Goal: Task Accomplishment & Management: Manage account settings

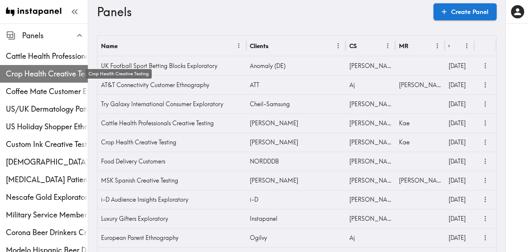
click at [53, 76] on span "Crop Health Creative Testing" at bounding box center [47, 74] width 82 height 10
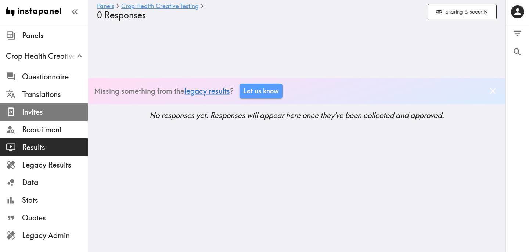
click at [51, 112] on span "Invites" at bounding box center [55, 112] width 66 height 10
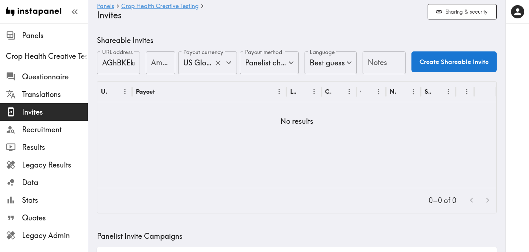
click at [227, 67] on icon "Open" at bounding box center [229, 63] width 10 height 10
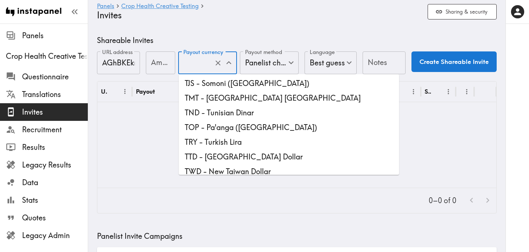
scroll to position [2104, 0]
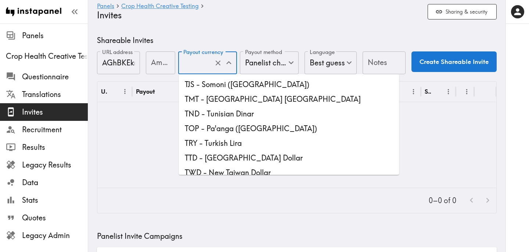
type input "USD - US Dollar ([GEOGRAPHIC_DATA], [US_STATE], [GEOGRAPHIC_DATA], [GEOGRAPHIC_…"
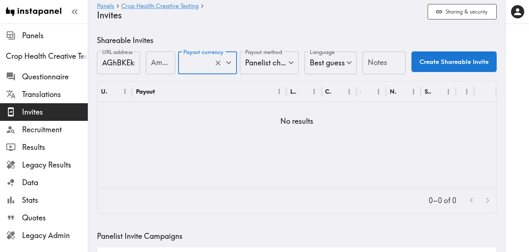
scroll to position [0, 0]
click at [154, 67] on input "Amount" at bounding box center [160, 62] width 29 height 23
type input "40"
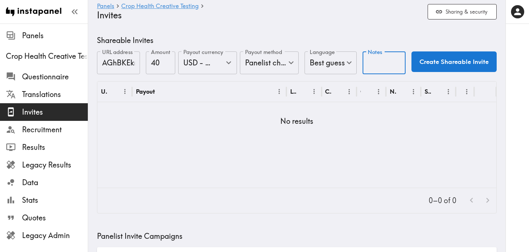
click at [378, 61] on input "Notes" at bounding box center [384, 62] width 43 height 23
type input "UI-Crop"
click at [462, 62] on button "Create Shareable Invite" at bounding box center [454, 61] width 85 height 21
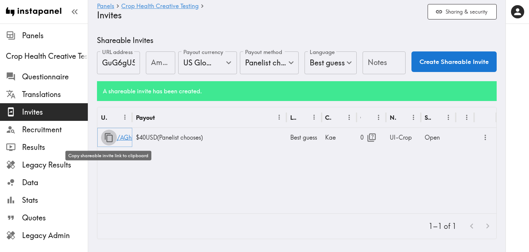
click at [107, 139] on icon "button" at bounding box center [109, 138] width 10 height 10
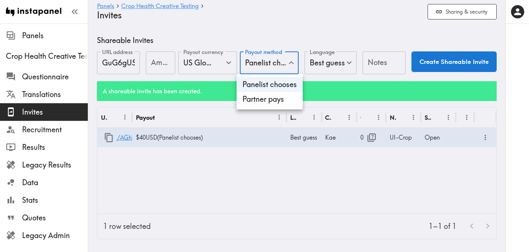
click at [282, 96] on li "Partner pays" at bounding box center [270, 99] width 66 height 15
type input "Partner pays"
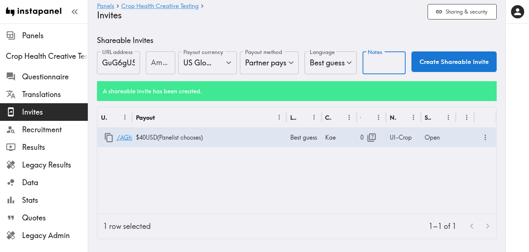
click at [378, 64] on input "Notes" at bounding box center [384, 62] width 43 height 23
type input "AG Access Link"
click at [458, 62] on button "Create Shareable Invite" at bounding box center [454, 61] width 85 height 21
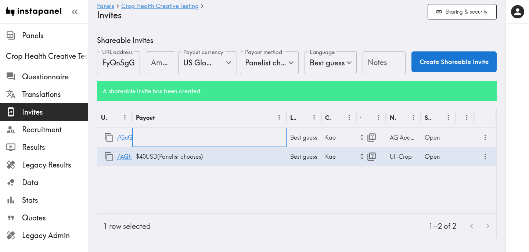
click at [148, 137] on div at bounding box center [209, 137] width 154 height 19
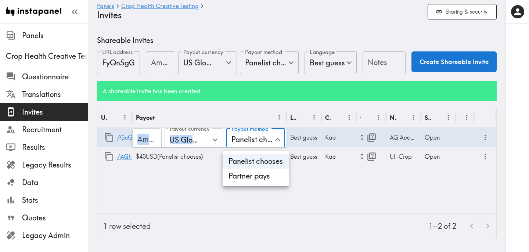
click at [269, 173] on li "Partner pays" at bounding box center [256, 176] width 66 height 15
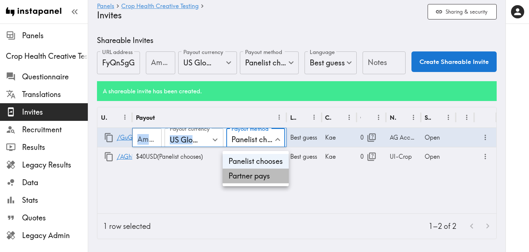
type input "Partner pays"
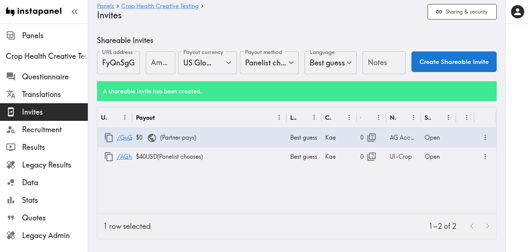
click at [219, 198] on div "URL Payout Language Creator Opens Notes Status /GuG6gU593 $0 ( Partner pays ) B…" at bounding box center [296, 160] width 399 height 106
click at [232, 64] on icon "Open" at bounding box center [229, 63] width 10 height 10
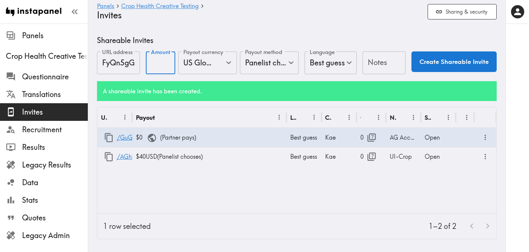
click at [156, 65] on input "Amount" at bounding box center [160, 62] width 29 height 23
click at [229, 62] on icon "Open" at bounding box center [229, 63] width 10 height 10
type input "40"
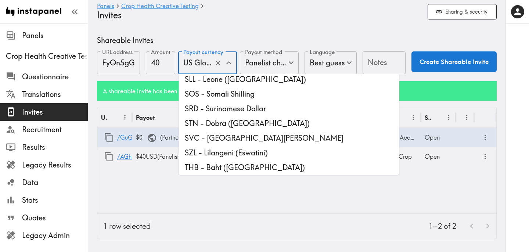
scroll to position [2031, 0]
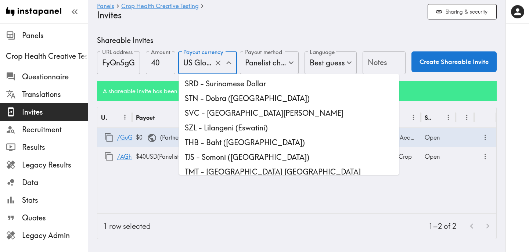
type input "USD - US Dollar ([GEOGRAPHIC_DATA], [US_STATE], [GEOGRAPHIC_DATA], [GEOGRAPHIC_…"
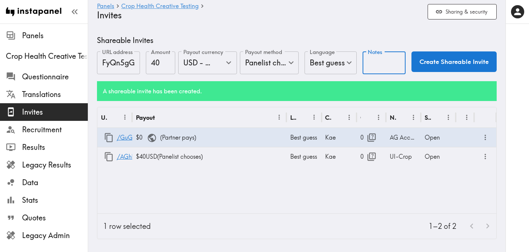
click at [376, 60] on input "Notes" at bounding box center [384, 62] width 43 height 23
type input "UI-Cattle"
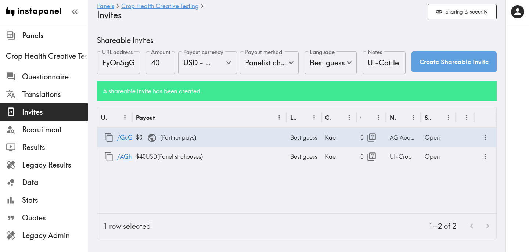
click at [465, 62] on button "Create Shareable Invite" at bounding box center [454, 61] width 85 height 21
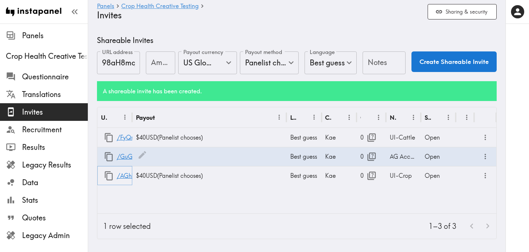
click at [106, 177] on icon "button" at bounding box center [109, 175] width 8 height 9
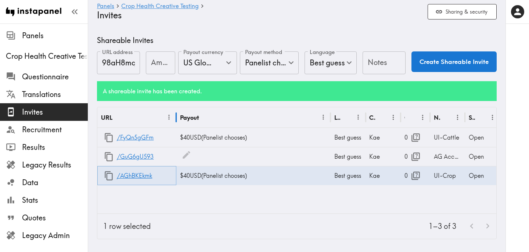
drag, startPoint x: 132, startPoint y: 117, endPoint x: 176, endPoint y: 120, distance: 44.2
click at [176, 120] on div at bounding box center [177, 117] width 4 height 21
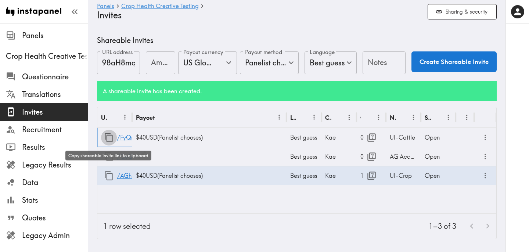
click at [108, 136] on icon "button" at bounding box center [109, 138] width 10 height 10
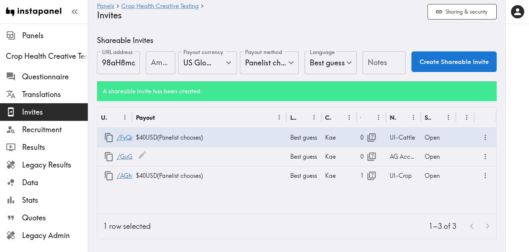
click at [154, 61] on div "Amount Amount" at bounding box center [160, 63] width 29 height 24
type input "0"
click at [230, 64] on icon "Open" at bounding box center [228, 62] width 5 height 3
type input "40"
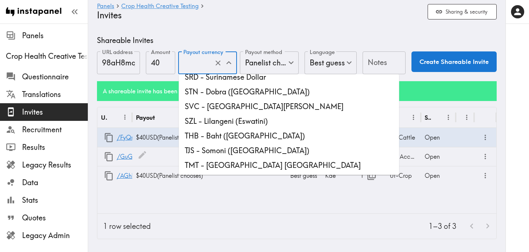
scroll to position [2016, 0]
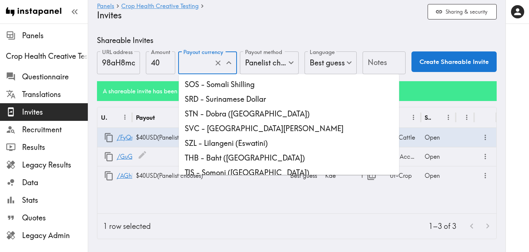
type input "USD - US Dollar ([GEOGRAPHIC_DATA], [US_STATE], [GEOGRAPHIC_DATA], [GEOGRAPHIC_…"
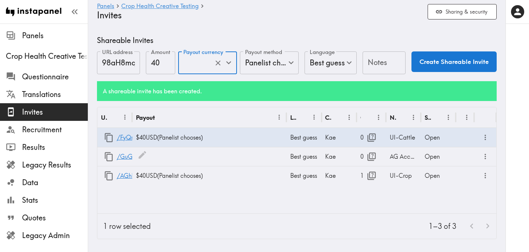
scroll to position [0, 0]
click at [221, 205] on div "URL Payout Language Creator Opens Notes Status /FyQn5gGFm $40 USD ( Panelist ch…" at bounding box center [296, 160] width 399 height 106
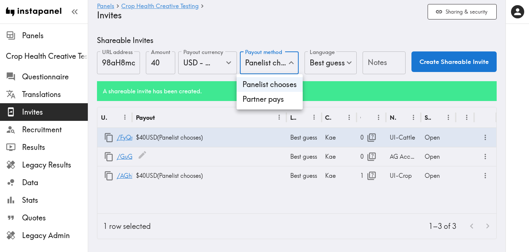
click at [274, 103] on li "Partner pays" at bounding box center [270, 99] width 66 height 15
type input "Partner pays"
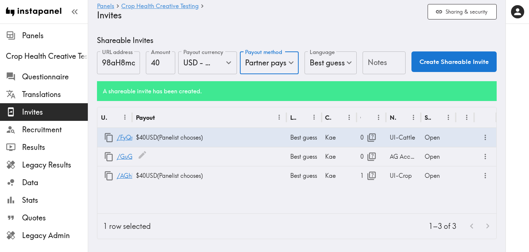
click at [383, 64] on input "Notes" at bounding box center [384, 62] width 43 height 23
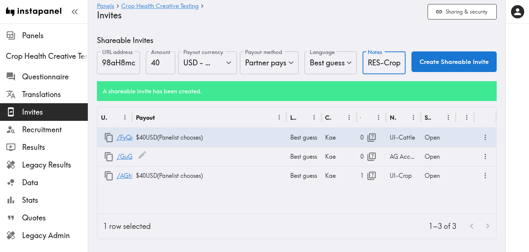
type input "RES-Crop"
click at [465, 65] on button "Create Shareable Invite" at bounding box center [454, 61] width 85 height 21
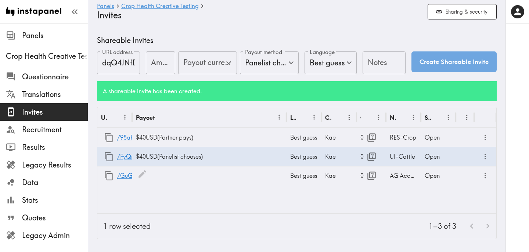
type input "US Global Equivalent - converted and cost-of-living adjusted"
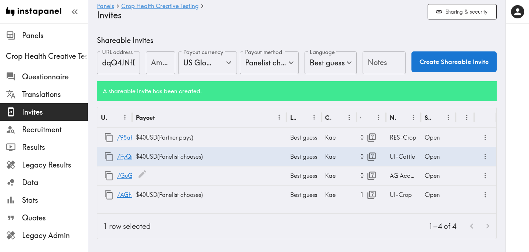
click at [152, 67] on input "Amount" at bounding box center [160, 62] width 29 height 23
click at [231, 64] on icon "Open" at bounding box center [229, 63] width 10 height 10
type input "40"
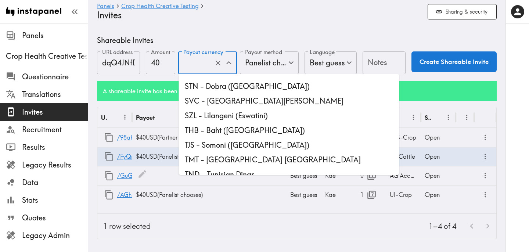
scroll to position [2043, 0]
type input "USD - US Dollar ([GEOGRAPHIC_DATA], [US_STATE], [GEOGRAPHIC_DATA], [GEOGRAPHIC_…"
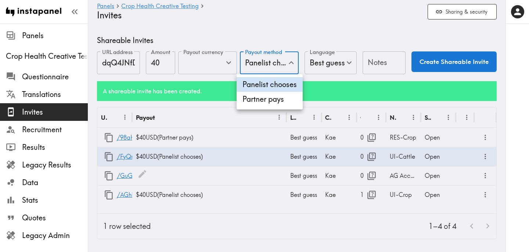
click at [274, 101] on li "Partner pays" at bounding box center [270, 99] width 66 height 15
type input "Partner pays"
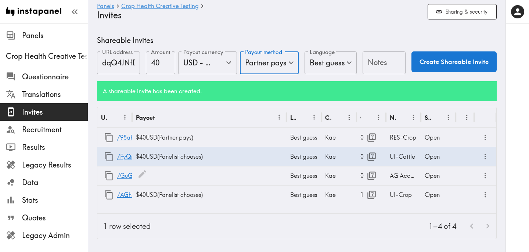
click at [375, 64] on input "Notes" at bounding box center [384, 62] width 43 height 23
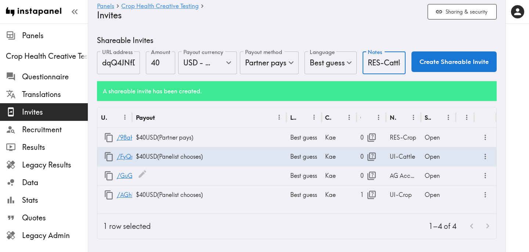
scroll to position [0, 3]
type input "RES-Cattle"
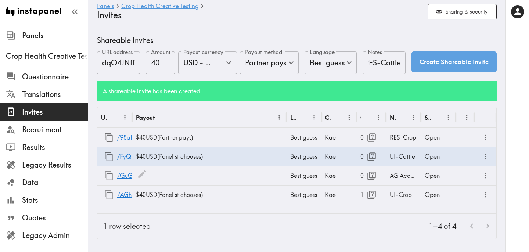
scroll to position [0, 0]
click at [475, 62] on button "Create Shareable Invite" at bounding box center [454, 61] width 85 height 21
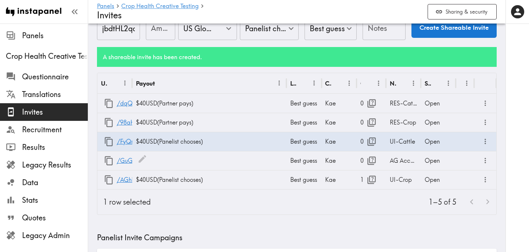
scroll to position [35, 0]
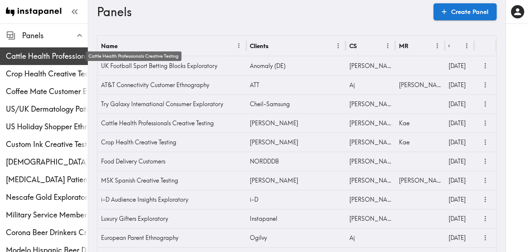
click at [43, 51] on span "Cattle Health Professionals Creative Testing" at bounding box center [47, 56] width 82 height 10
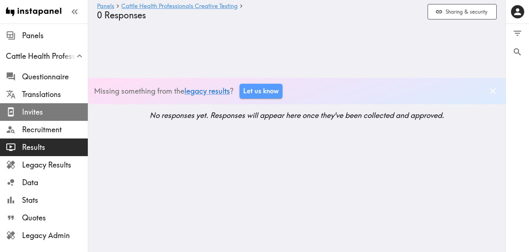
click at [39, 109] on span "Invites" at bounding box center [55, 112] width 66 height 10
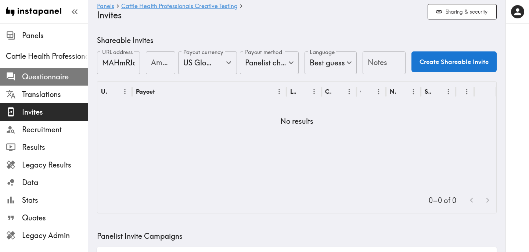
click at [48, 82] on span "Questionnaire" at bounding box center [55, 76] width 66 height 13
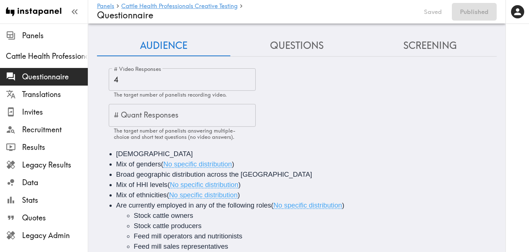
scroll to position [101, 0]
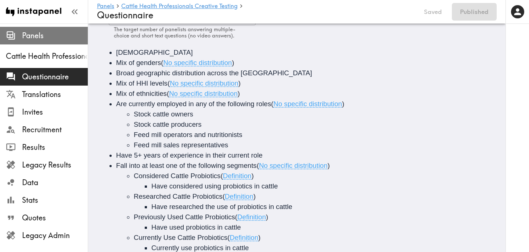
click at [32, 30] on span "Panels" at bounding box center [55, 35] width 66 height 13
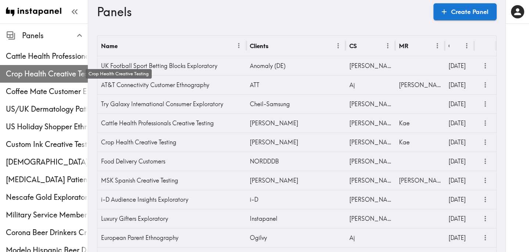
click at [39, 72] on span "Crop Health Creative Testing" at bounding box center [47, 74] width 82 height 10
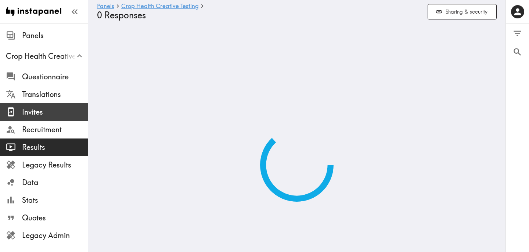
click at [50, 111] on span "Invites" at bounding box center [55, 112] width 66 height 10
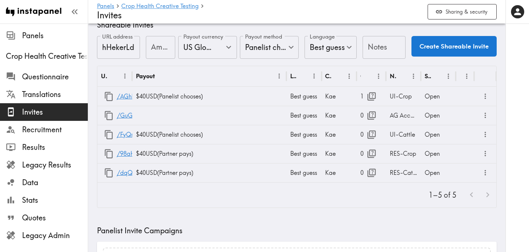
scroll to position [19, 0]
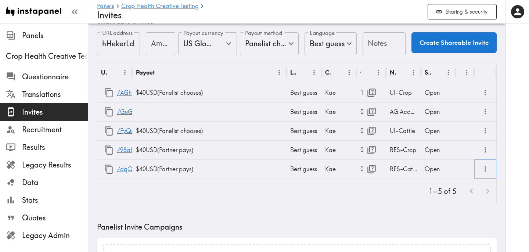
click at [486, 168] on icon "more" at bounding box center [486, 169] width 8 height 8
click at [427, 170] on div "Open" at bounding box center [438, 169] width 35 height 19
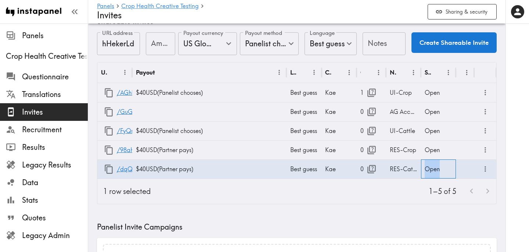
click at [427, 170] on div "Open" at bounding box center [438, 169] width 35 height 19
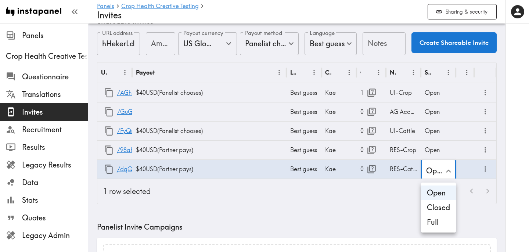
click at [444, 209] on li "Closed" at bounding box center [438, 207] width 35 height 15
type input "Closed"
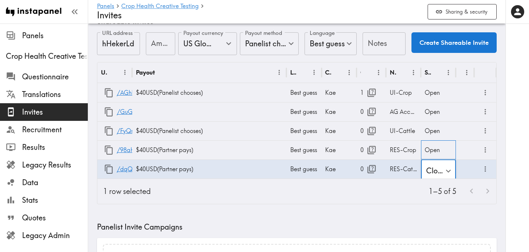
click at [436, 151] on div "Open" at bounding box center [438, 149] width 35 height 19
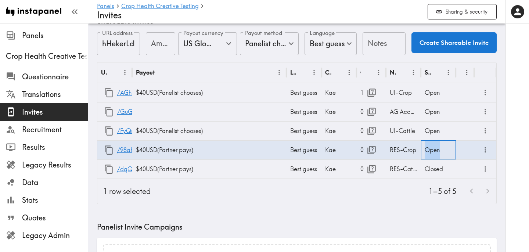
click at [436, 151] on div "Open" at bounding box center [438, 149] width 35 height 19
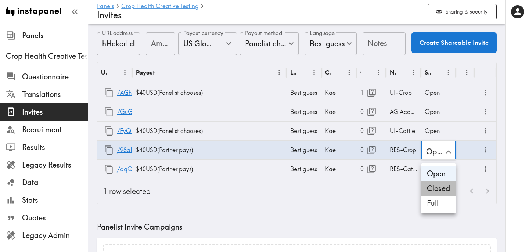
click at [439, 187] on li "Closed" at bounding box center [438, 188] width 35 height 15
type input "Closed"
click at [372, 198] on div "1–5 of 5" at bounding box center [327, 191] width 340 height 25
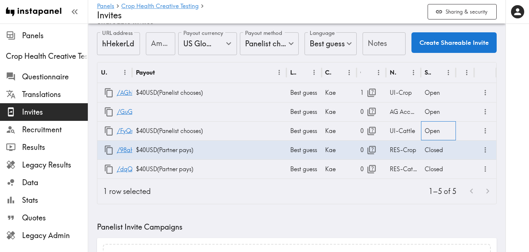
click at [433, 129] on div "Open" at bounding box center [438, 130] width 35 height 19
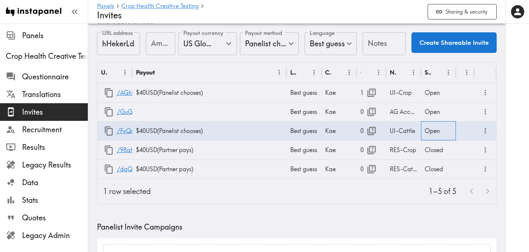
click at [433, 129] on div "Open" at bounding box center [438, 130] width 35 height 19
click at [437, 169] on li "Closed" at bounding box center [438, 169] width 35 height 15
type input "Closed"
click at [361, 196] on div "1–5 of 5" at bounding box center [327, 191] width 340 height 25
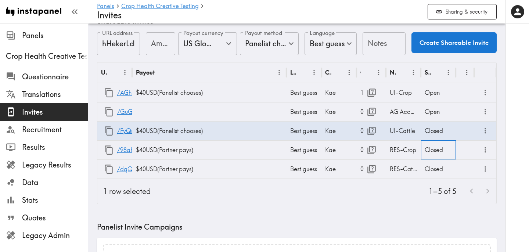
click at [431, 153] on div "Closed" at bounding box center [438, 149] width 35 height 19
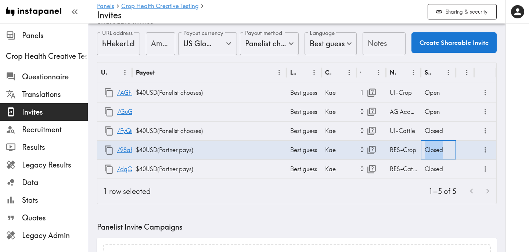
click at [431, 153] on div "Closed" at bounding box center [438, 149] width 35 height 19
click at [433, 172] on li "Open" at bounding box center [438, 174] width 35 height 15
type input "Open"
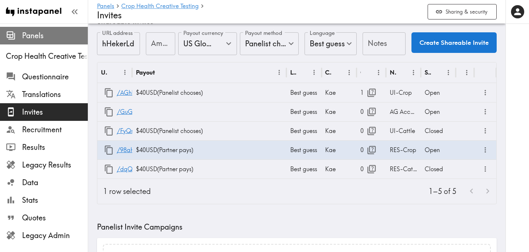
click at [35, 36] on span "Panels" at bounding box center [55, 36] width 66 height 10
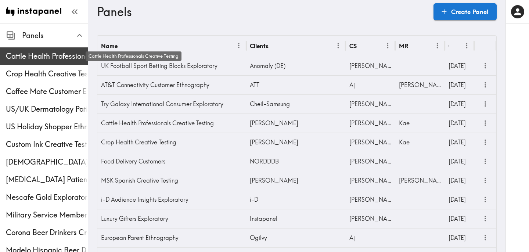
click at [40, 57] on span "Cattle Health Professionals Creative Testing" at bounding box center [47, 56] width 82 height 10
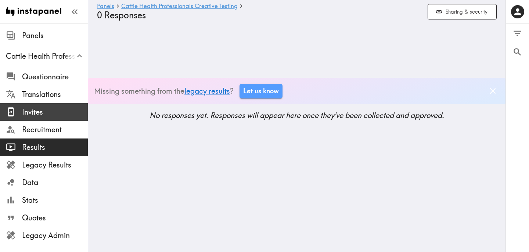
click at [44, 116] on span "Invites" at bounding box center [55, 112] width 66 height 10
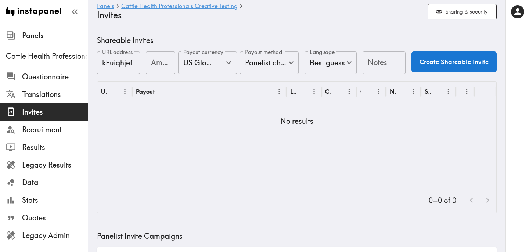
click at [156, 61] on input "Amount" at bounding box center [160, 62] width 29 height 23
click at [230, 62] on icon "Open" at bounding box center [228, 62] width 5 height 3
type input "40"
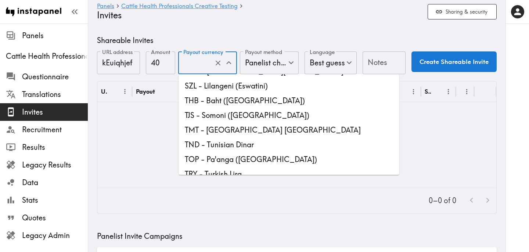
scroll to position [2069, 0]
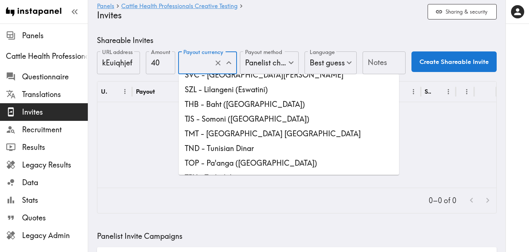
type input "USD - US Dollar ([GEOGRAPHIC_DATA], [US_STATE], [GEOGRAPHIC_DATA], [GEOGRAPHIC_…"
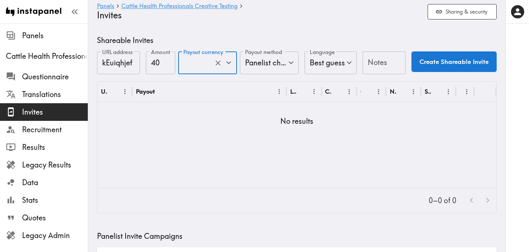
scroll to position [0, 0]
click at [379, 61] on input "Notes" at bounding box center [384, 62] width 43 height 23
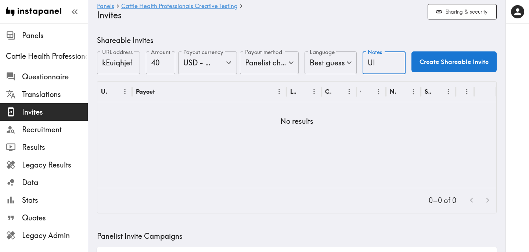
type input "UI"
click at [461, 60] on button "Create Shareable Invite" at bounding box center [454, 61] width 85 height 21
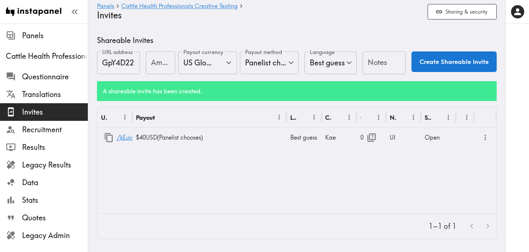
click at [158, 61] on div "Amount Amount" at bounding box center [160, 63] width 29 height 24
type input "40"
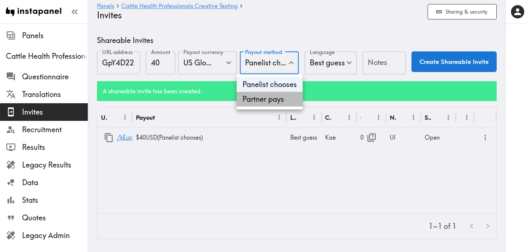
click at [282, 97] on li "Partner pays" at bounding box center [270, 99] width 66 height 15
type input "Partner pays"
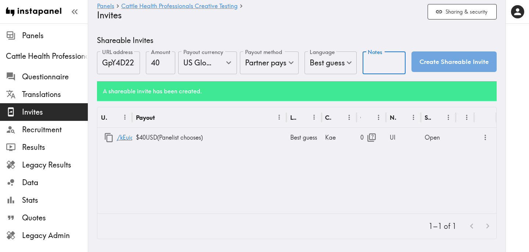
click at [388, 67] on input "Notes" at bounding box center [384, 62] width 43 height 23
click at [229, 67] on icon "Open" at bounding box center [229, 63] width 10 height 10
type input "RES"
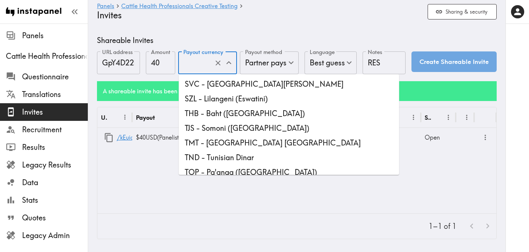
scroll to position [2059, 0]
type input "USD - US Dollar ([GEOGRAPHIC_DATA], [US_STATE], [GEOGRAPHIC_DATA], [GEOGRAPHIC_…"
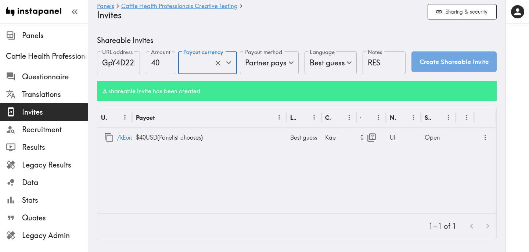
click at [358, 23] on div "Panels Cattle Health Professionals Creative Testing Invites Sharing & security" at bounding box center [297, 12] width 400 height 24
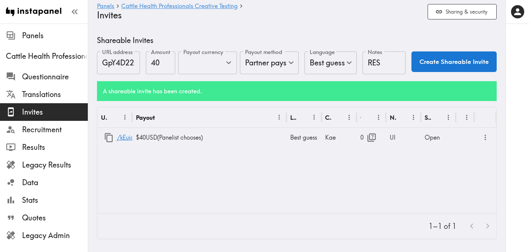
scroll to position [0, 0]
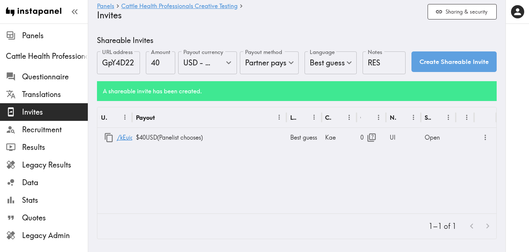
click at [464, 62] on button "Create Shareable Invite" at bounding box center [454, 61] width 85 height 21
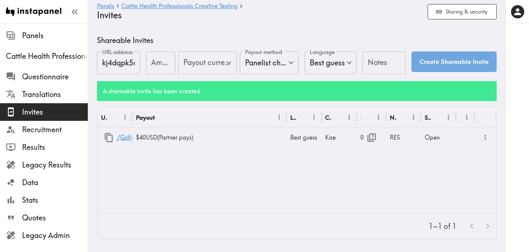
type input "US Global Equivalent - converted and cost-of-living adjusted"
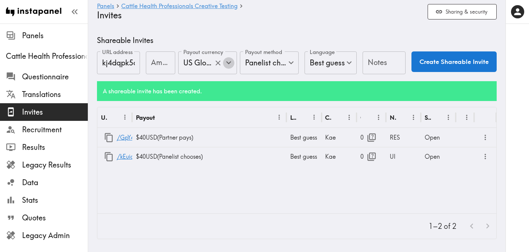
click at [232, 63] on icon "Open" at bounding box center [229, 63] width 10 height 10
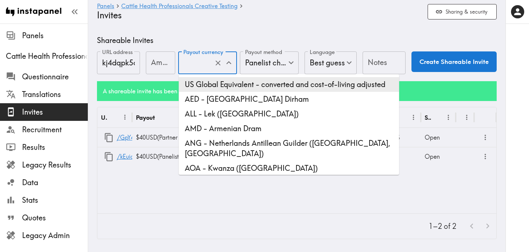
click at [229, 88] on li "US Global Equivalent - converted and cost-of-living adjusted" at bounding box center [289, 84] width 221 height 15
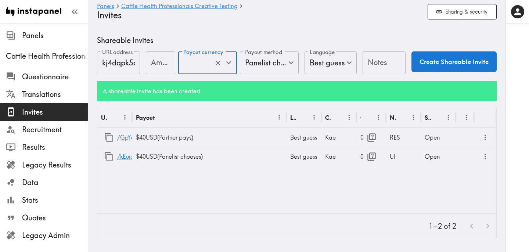
click at [268, 19] on h4 "Invites" at bounding box center [259, 15] width 325 height 11
click at [376, 63] on input "Notes" at bounding box center [384, 62] width 43 height 23
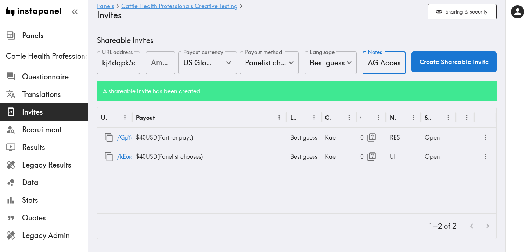
scroll to position [0, 2]
type input "AG Access"
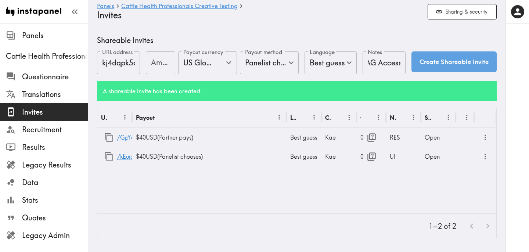
scroll to position [0, 0]
click at [460, 65] on button "Create Shareable Invite" at bounding box center [454, 61] width 85 height 21
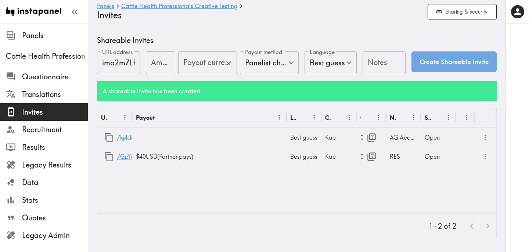
type input "US Global Equivalent - converted and cost-of-living adjusted"
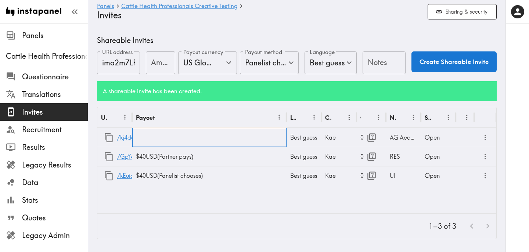
click at [209, 134] on div at bounding box center [209, 137] width 154 height 19
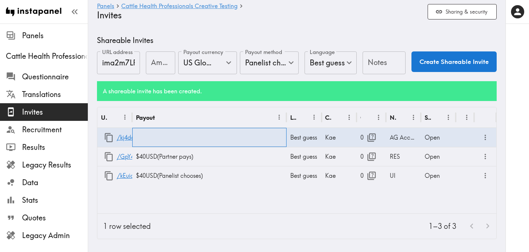
click at [209, 134] on div at bounding box center [209, 137] width 154 height 19
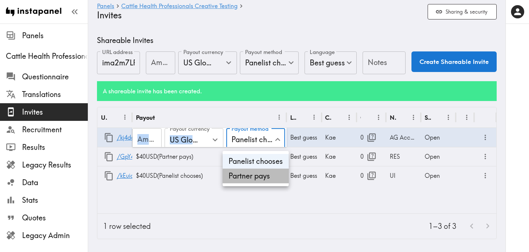
click at [262, 177] on li "Partner pays" at bounding box center [256, 176] width 66 height 15
type input "Partner pays"
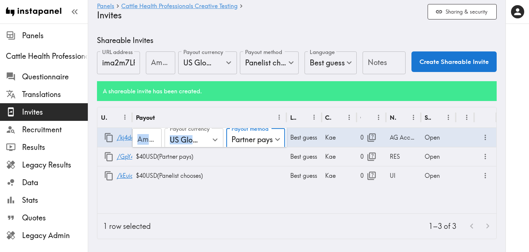
click at [249, 194] on div "URL Payout Language Creator Opens Notes Status /kj4dqpk5a Amount Amount Payout …" at bounding box center [296, 160] width 399 height 106
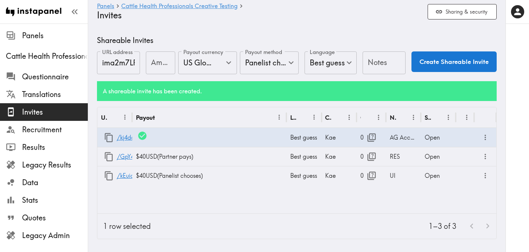
click at [226, 209] on div "URL Payout Language Creator Opens Notes Status /kj4dqpk5a Best guess Kae 0 AG A…" at bounding box center [296, 160] width 399 height 106
click at [107, 175] on icon "button" at bounding box center [109, 175] width 8 height 9
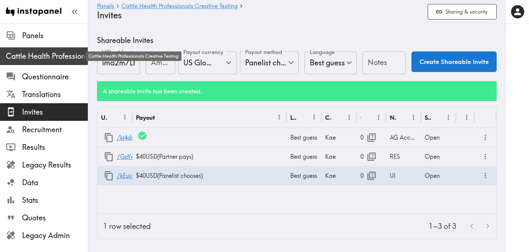
click at [50, 56] on span "Cattle Health Professionals Creative Testing" at bounding box center [47, 56] width 82 height 10
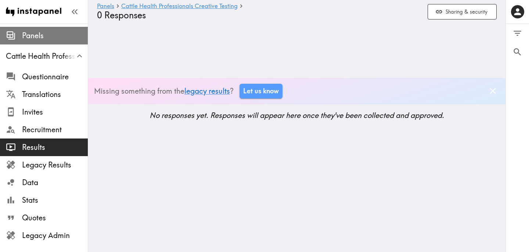
click at [53, 40] on span "Panels" at bounding box center [55, 36] width 66 height 10
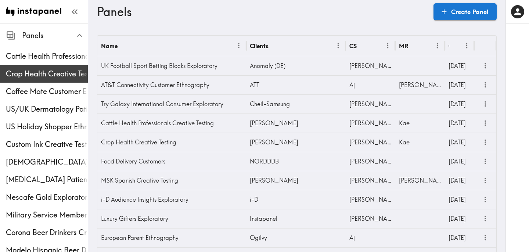
click at [48, 71] on span "Crop Health Creative Testing" at bounding box center [47, 74] width 82 height 10
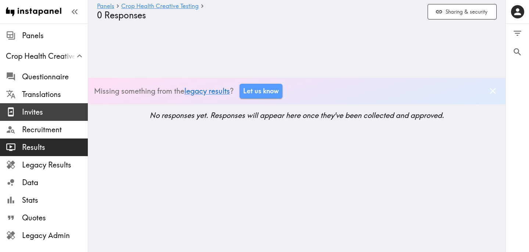
click at [44, 110] on span "Invites" at bounding box center [55, 112] width 66 height 10
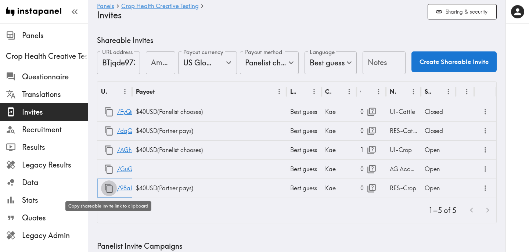
click at [108, 185] on icon "button" at bounding box center [109, 188] width 8 height 9
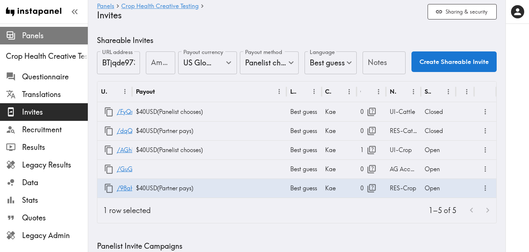
click at [47, 40] on span "Panels" at bounding box center [55, 36] width 66 height 10
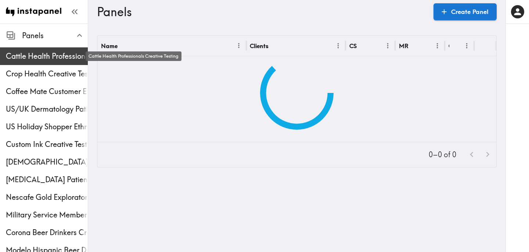
click at [50, 54] on span "Cattle Health Professionals Creative Testing" at bounding box center [47, 56] width 82 height 10
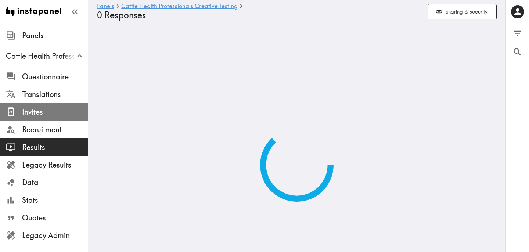
click at [50, 111] on span "Invites" at bounding box center [55, 112] width 66 height 10
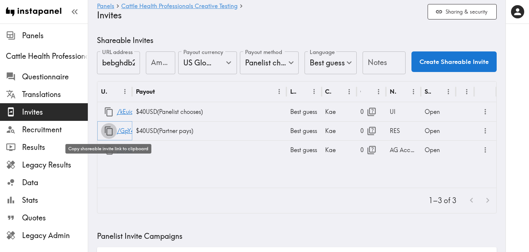
click at [105, 132] on icon "button" at bounding box center [109, 130] width 8 height 9
